Goal: Task Accomplishment & Management: Use online tool/utility

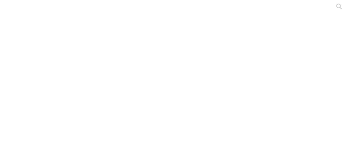
drag, startPoint x: 0, startPoint y: 0, endPoint x: 183, endPoint y: 45, distance: 188.9
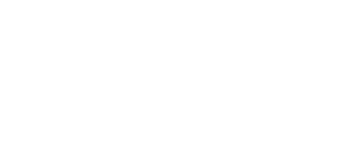
scroll to position [31, 0]
drag, startPoint x: 82, startPoint y: 112, endPoint x: 78, endPoint y: 109, distance: 4.9
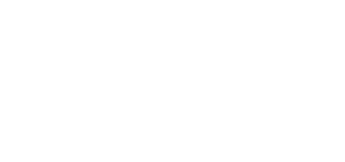
drag, startPoint x: 68, startPoint y: 107, endPoint x: 76, endPoint y: 108, distance: 8.3
drag, startPoint x: 77, startPoint y: 114, endPoint x: 56, endPoint y: 105, distance: 22.7
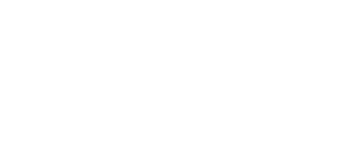
copy link "S4 - [PERSON_NAME] - [GEOGRAPHIC_DATA] - [GEOGRAPHIC_DATA] -2025.xlsx"
drag, startPoint x: 247, startPoint y: 105, endPoint x: 232, endPoint y: 105, distance: 15.0
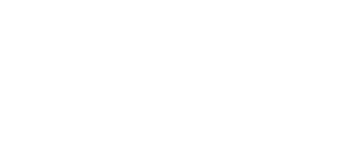
copy div "Julio-2025"
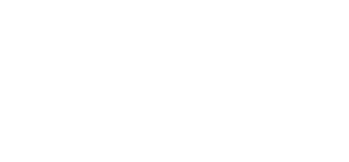
paste input "Julio-2025"
type input "Julio-2025"
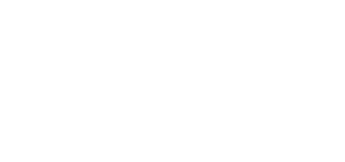
scroll to position [12, 0]
drag, startPoint x: 105, startPoint y: 129, endPoint x: 56, endPoint y: 120, distance: 50.0
copy link "S4 - [PERSON_NAME] - [GEOGRAPHIC_DATA] - FLORYCERDOS PRIMERIZAS - 2025.xlsx"
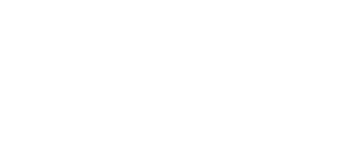
paste input "Julio-2025"
type input "Julio-2025"
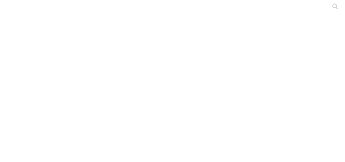
drag, startPoint x: 100, startPoint y: 140, endPoint x: 54, endPoint y: 133, distance: 46.4
copy link "S4 - [PERSON_NAME] - [GEOGRAPHIC_DATA] - FLORYCERDOS HEMBRAS - 2025.xlsx"
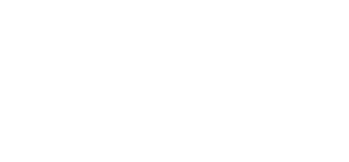
paste input "Julio-2025"
type input "Julio-2025"
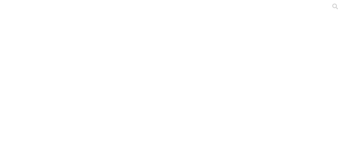
type input "prem"
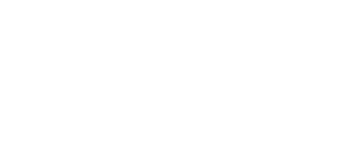
scroll to position [45, 0]
